Goal: Navigation & Orientation: Find specific page/section

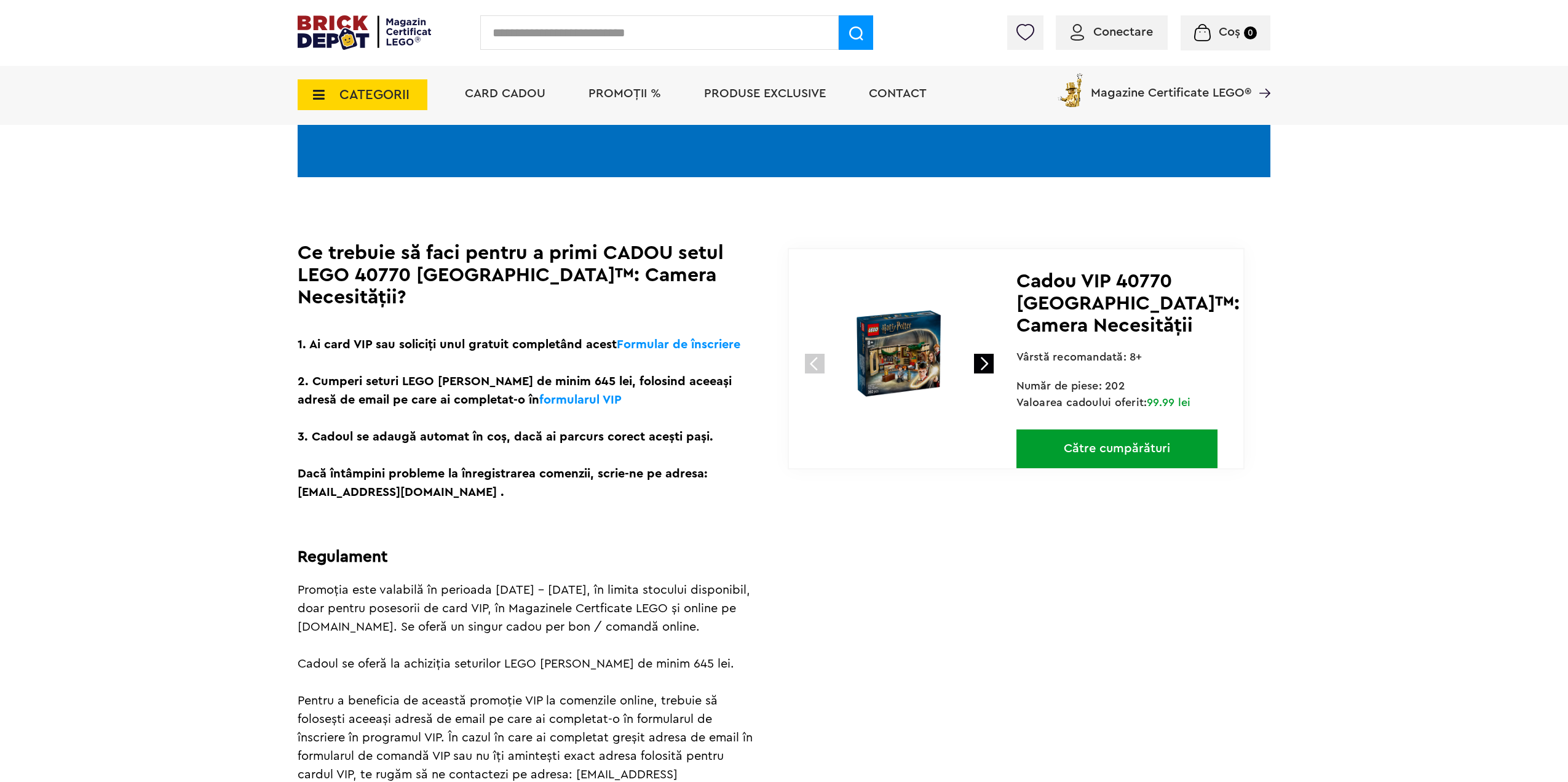
scroll to position [246, 0]
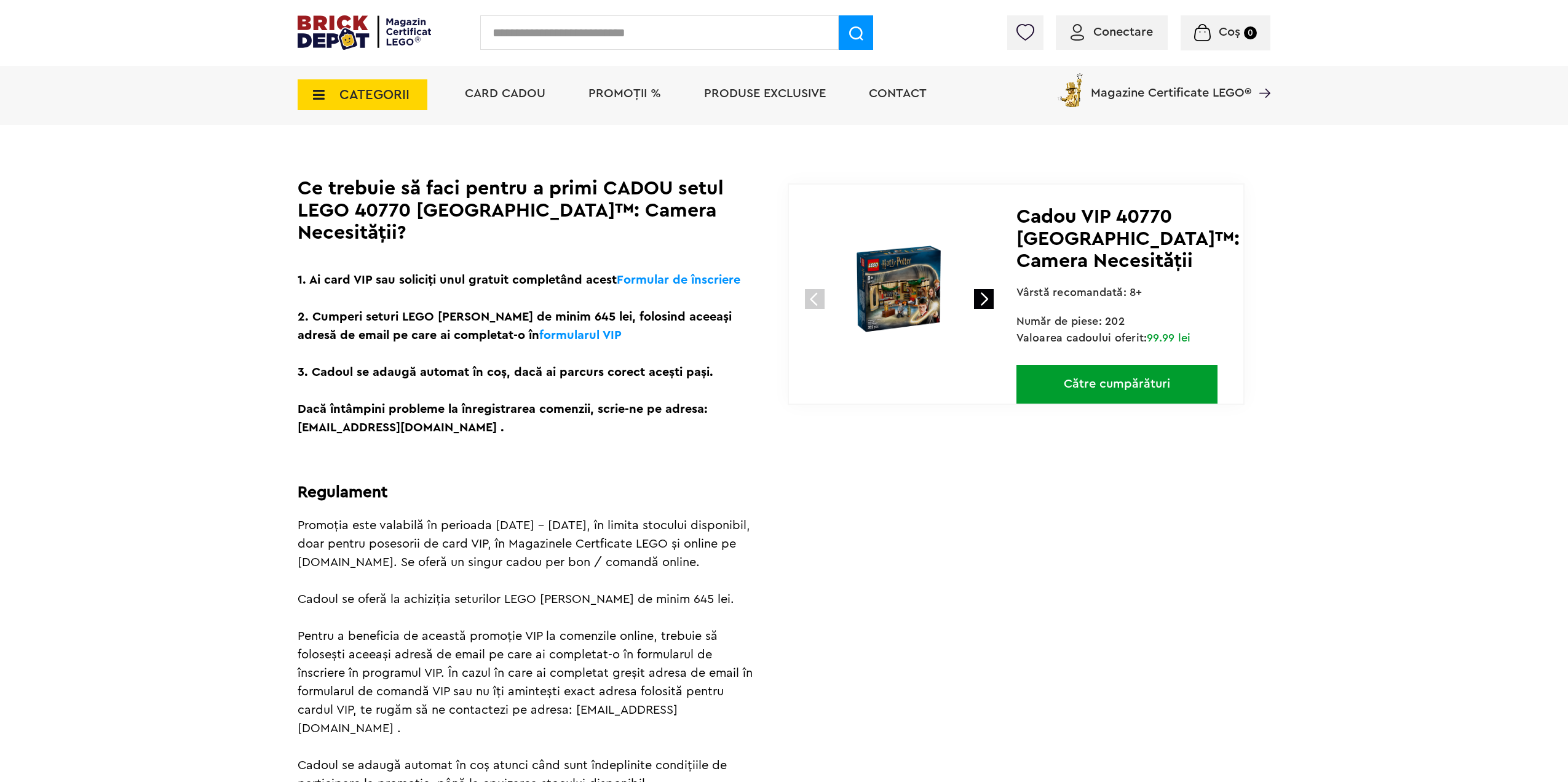
click at [1099, 378] on link "Către cumpărături" at bounding box center [1117, 384] width 201 height 39
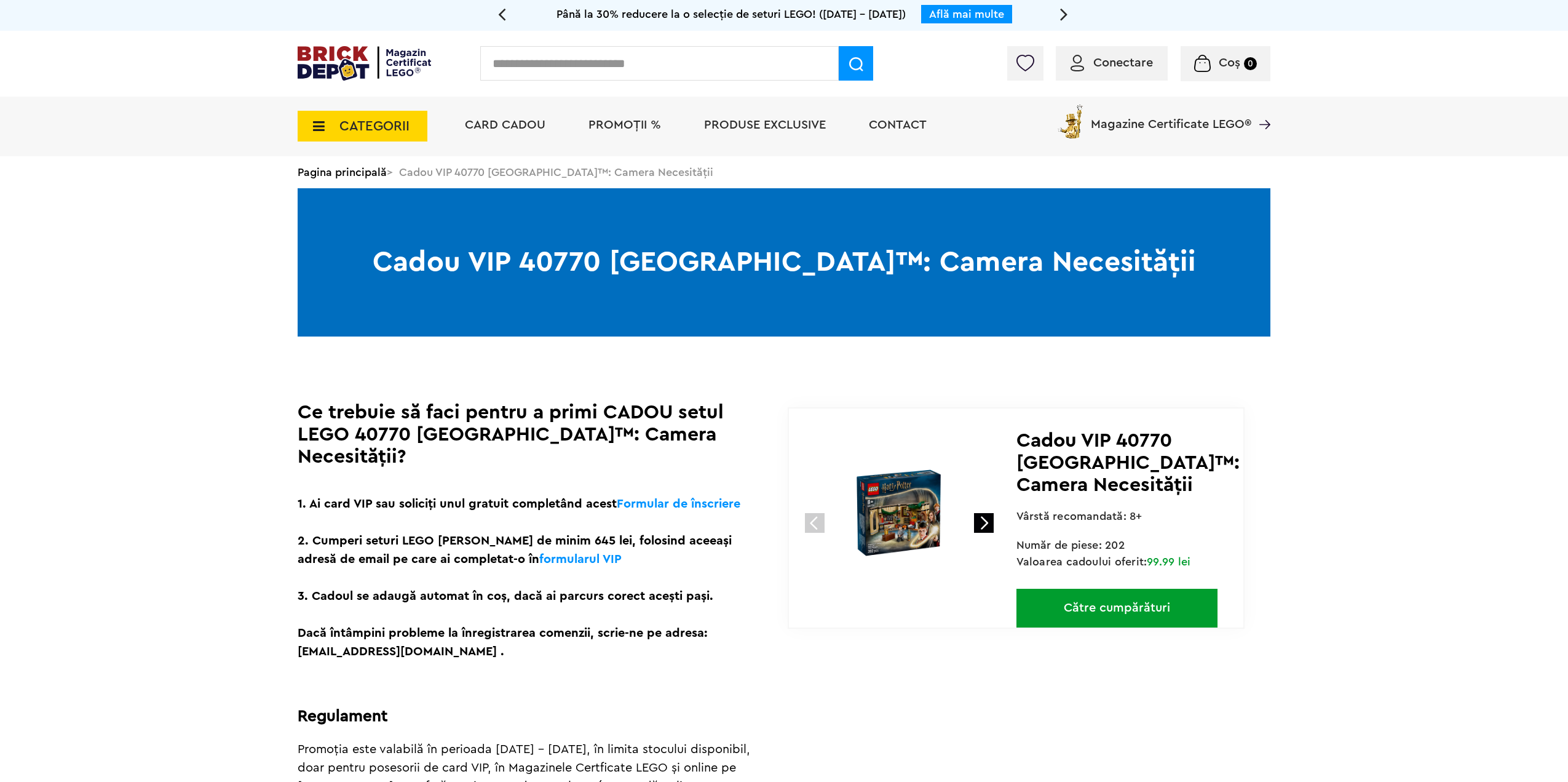
click at [370, 64] on img at bounding box center [364, 63] width 133 height 34
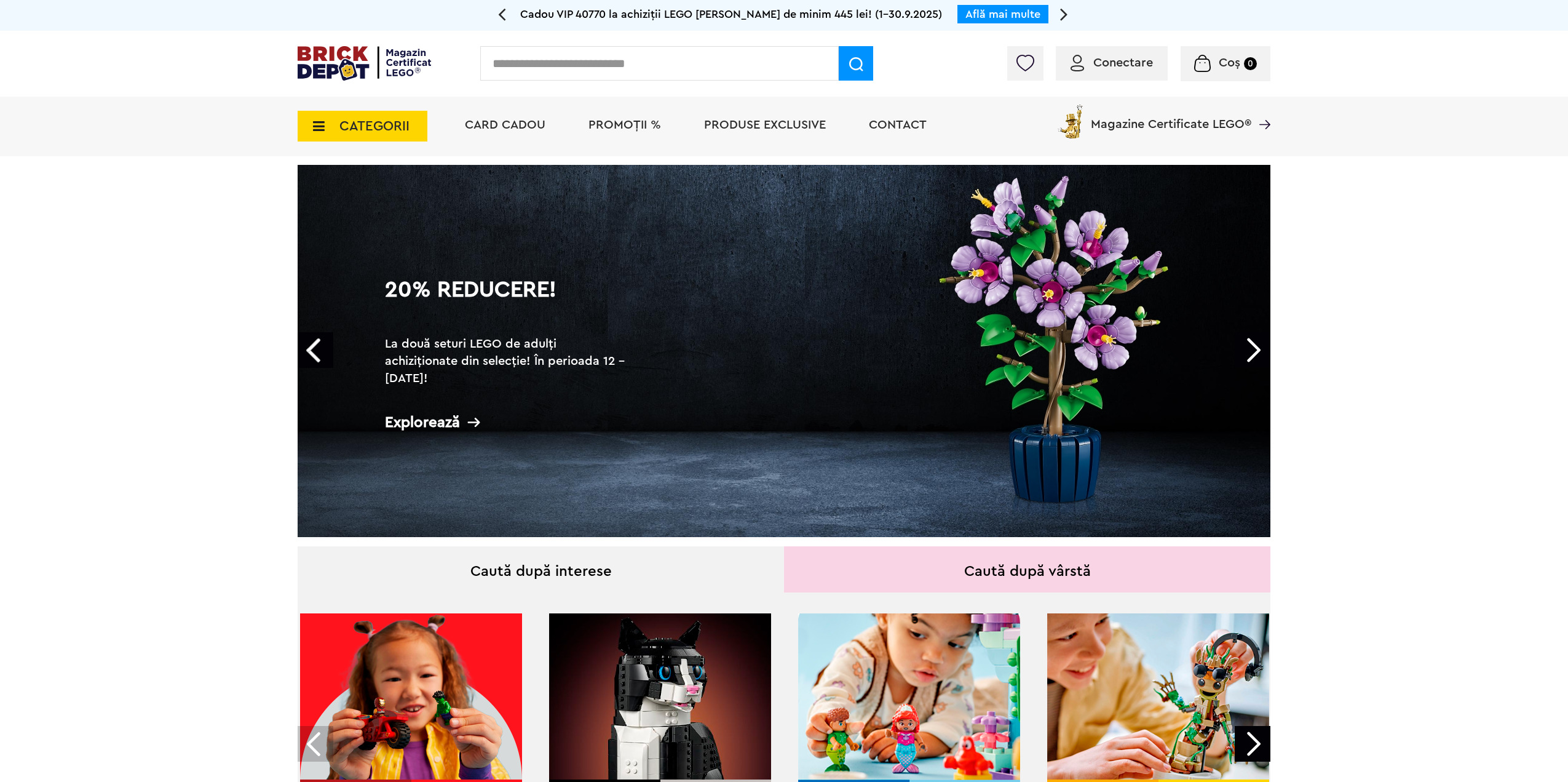
click at [1255, 347] on link "Next" at bounding box center [1252, 350] width 35 height 35
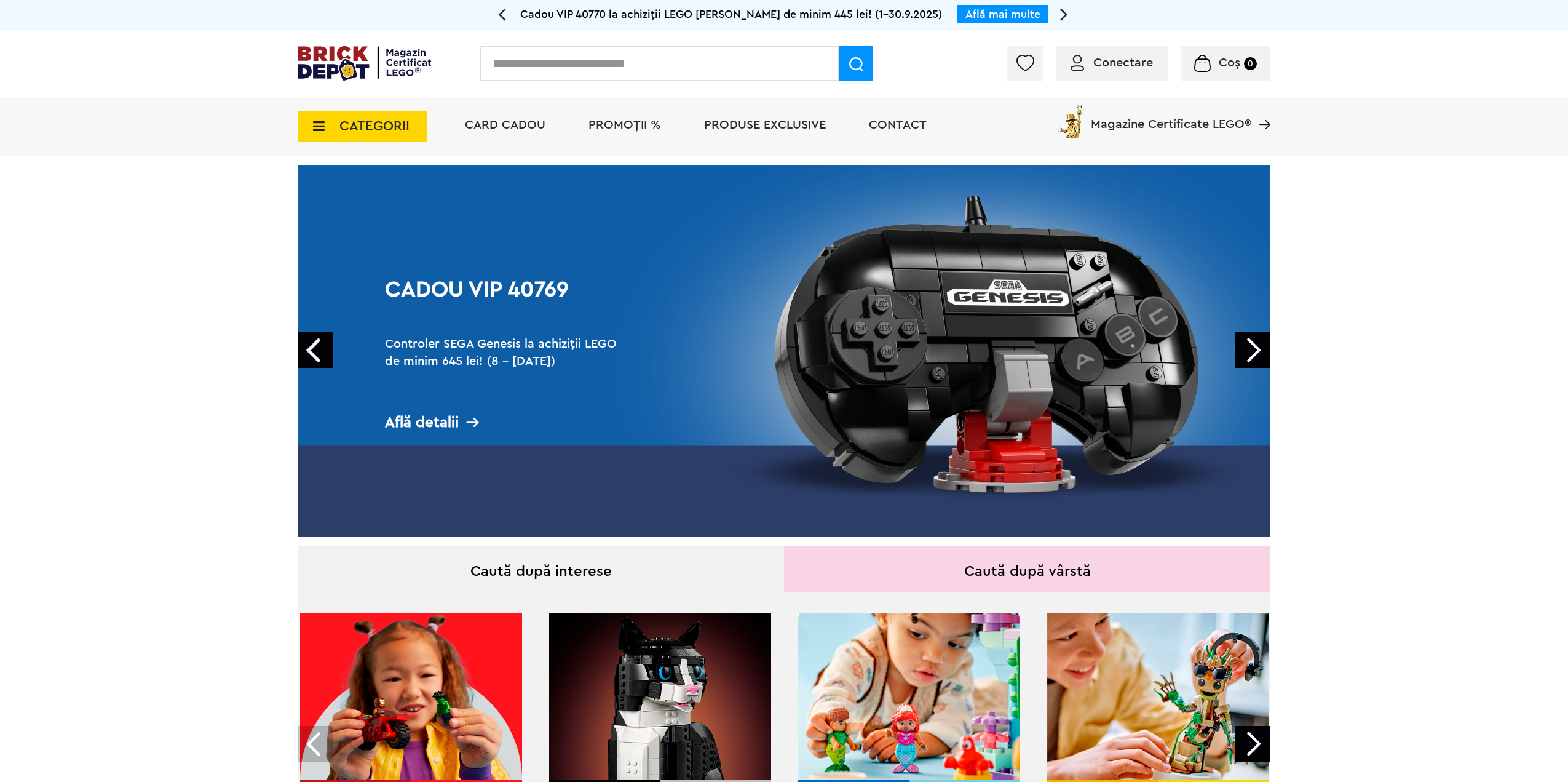
click at [1254, 349] on link "Next" at bounding box center [1252, 350] width 35 height 35
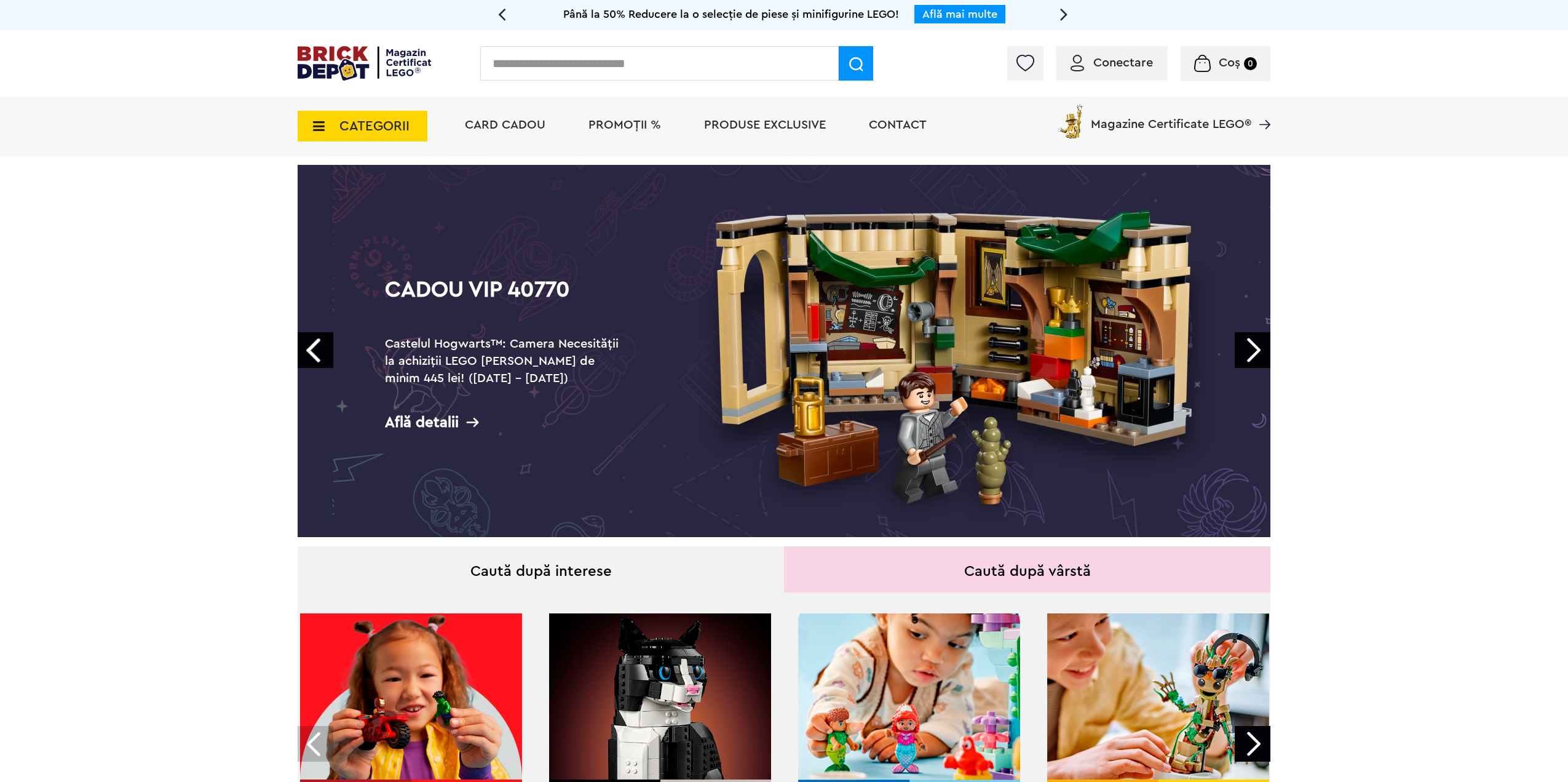
click at [1095, 343] on link "Cadou VIP 40770 Castelul Hogwarts™: Camera Necesității la achiziții LEGO Harry …" at bounding box center [784, 351] width 973 height 372
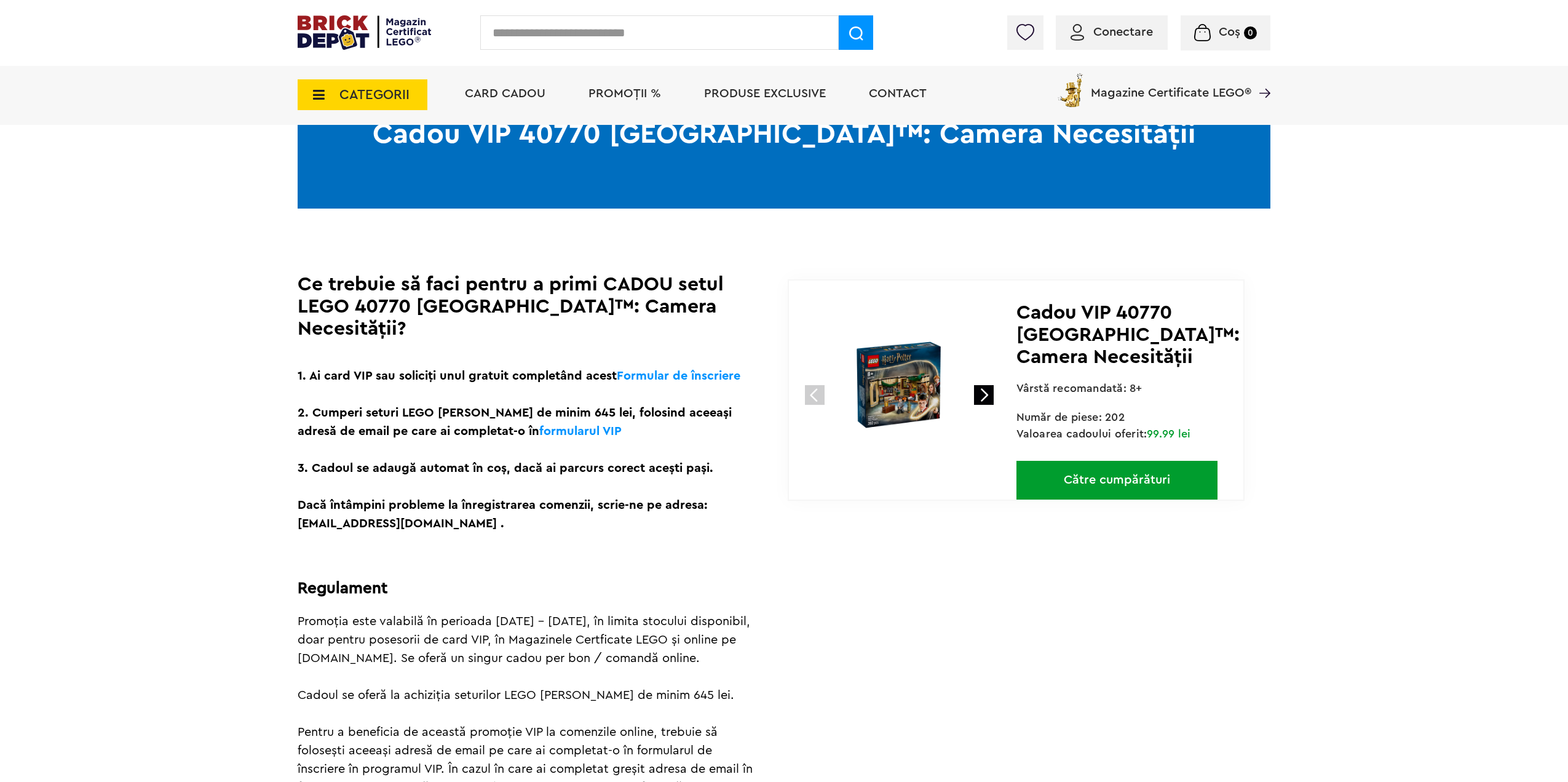
scroll to position [307, 0]
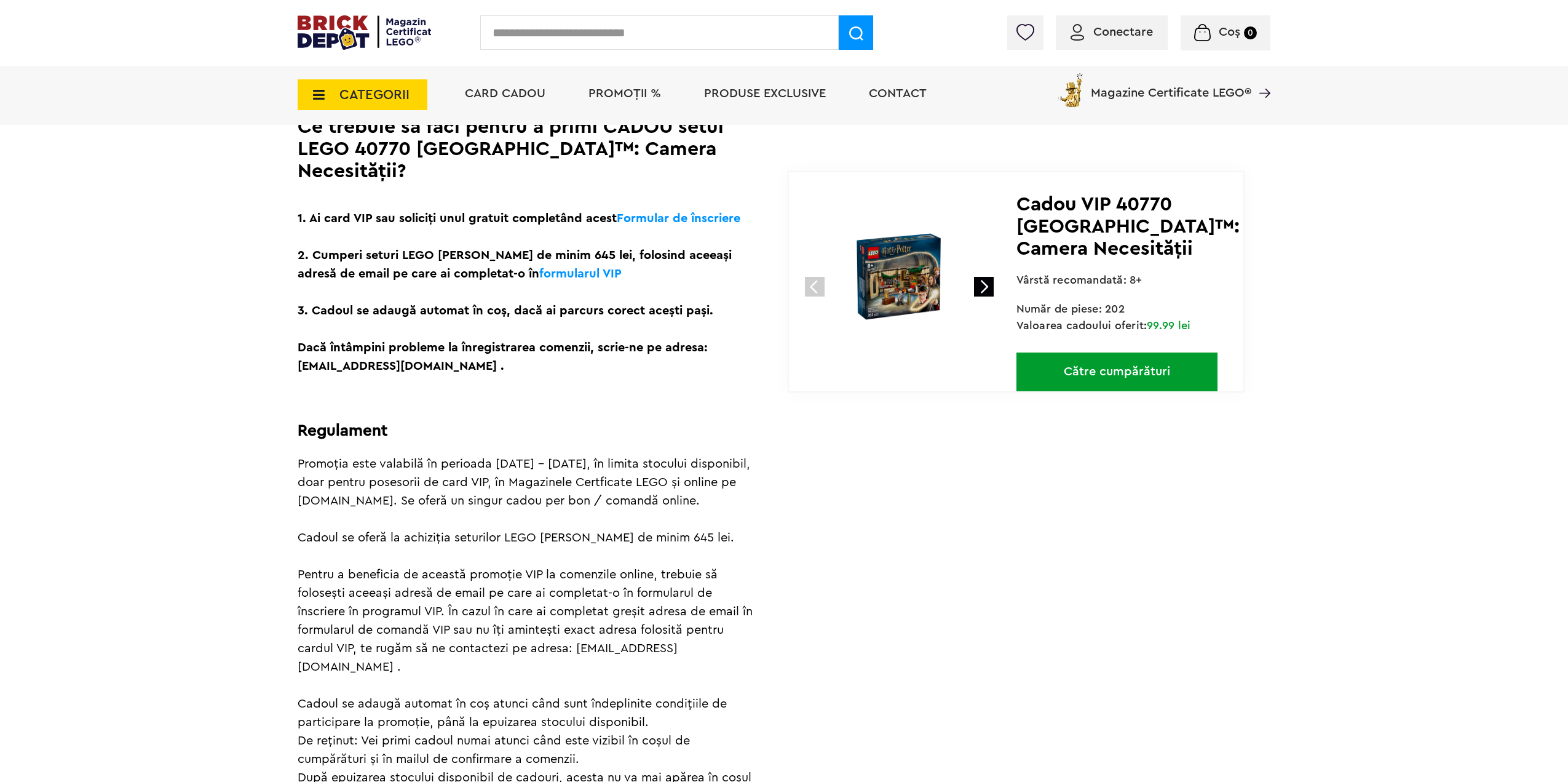
click at [1101, 363] on link "Către cumpărături" at bounding box center [1117, 372] width 201 height 39
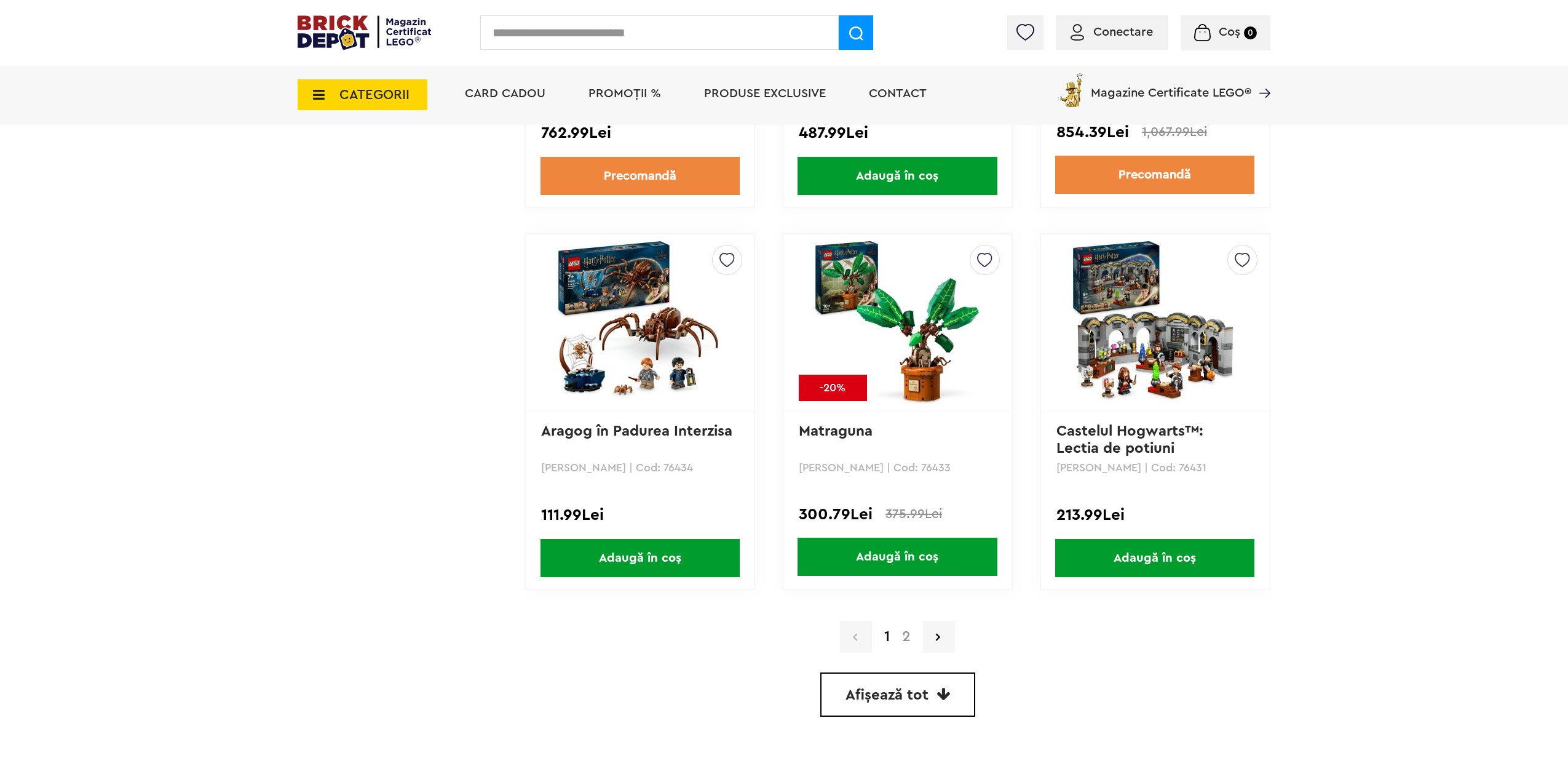
scroll to position [3259, 0]
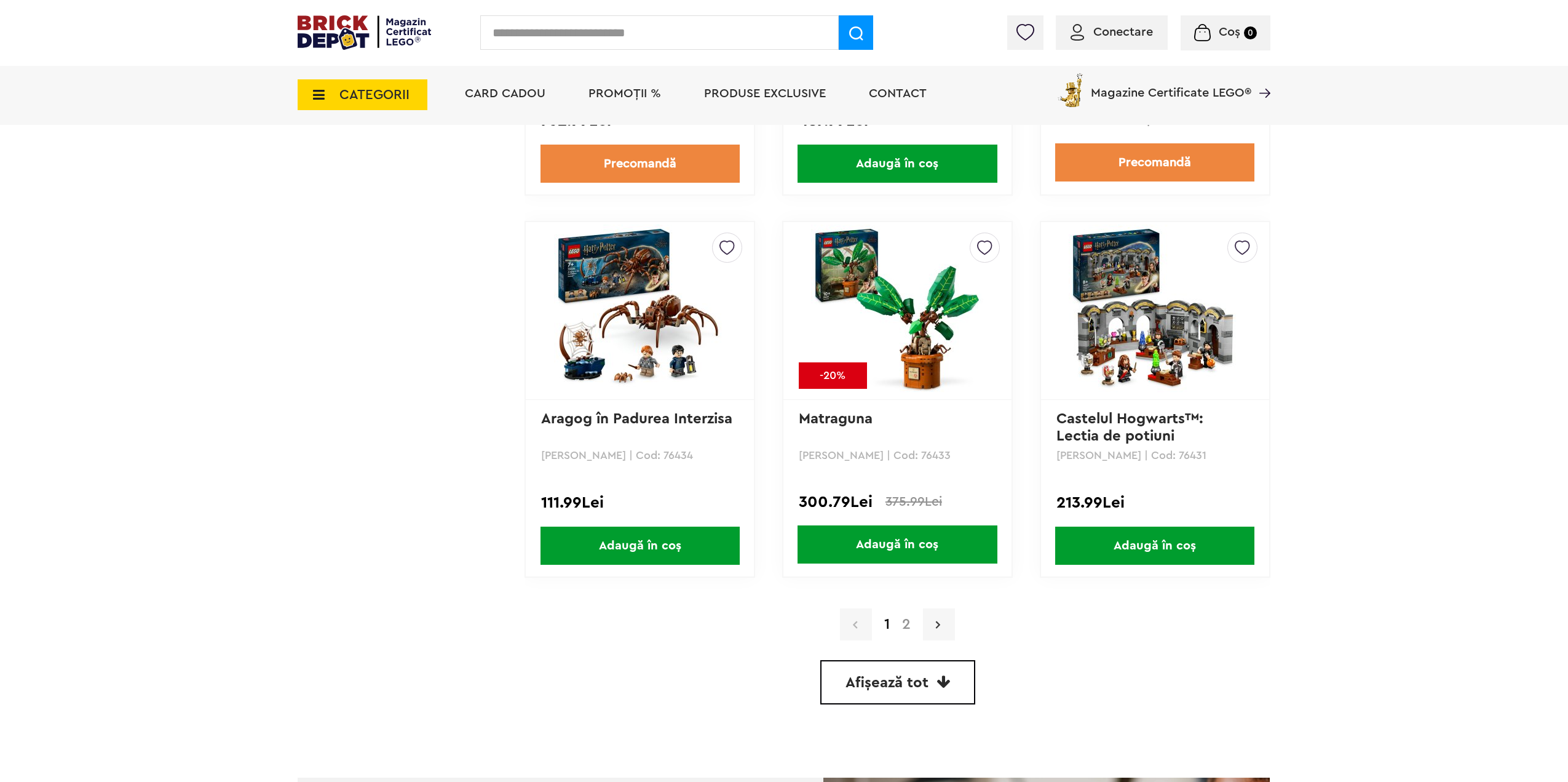
click at [937, 630] on link at bounding box center [939, 624] width 32 height 32
